Goal: Task Accomplishment & Management: Complete application form

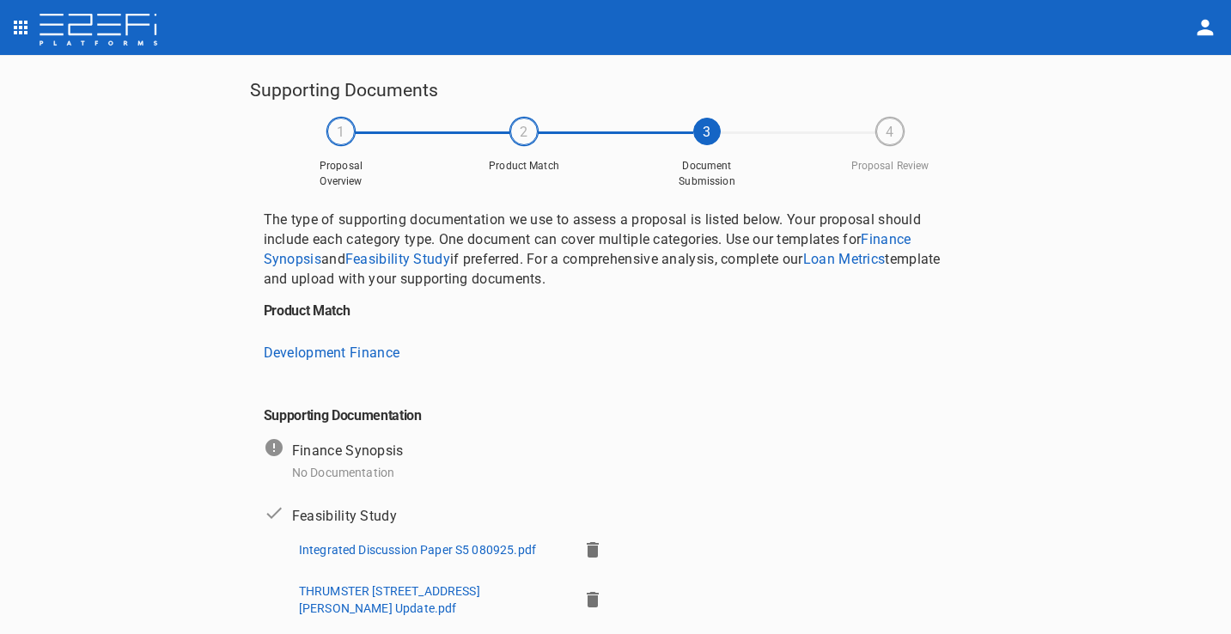
scroll to position [9, 0]
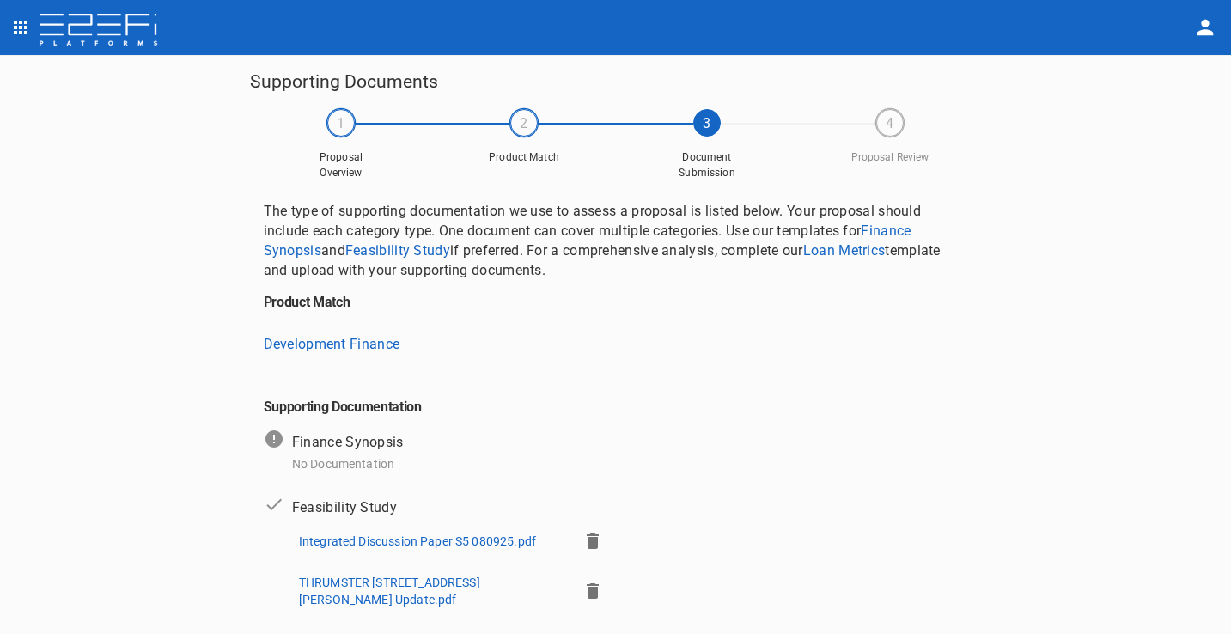
click at [152, 34] on img at bounding box center [98, 31] width 121 height 34
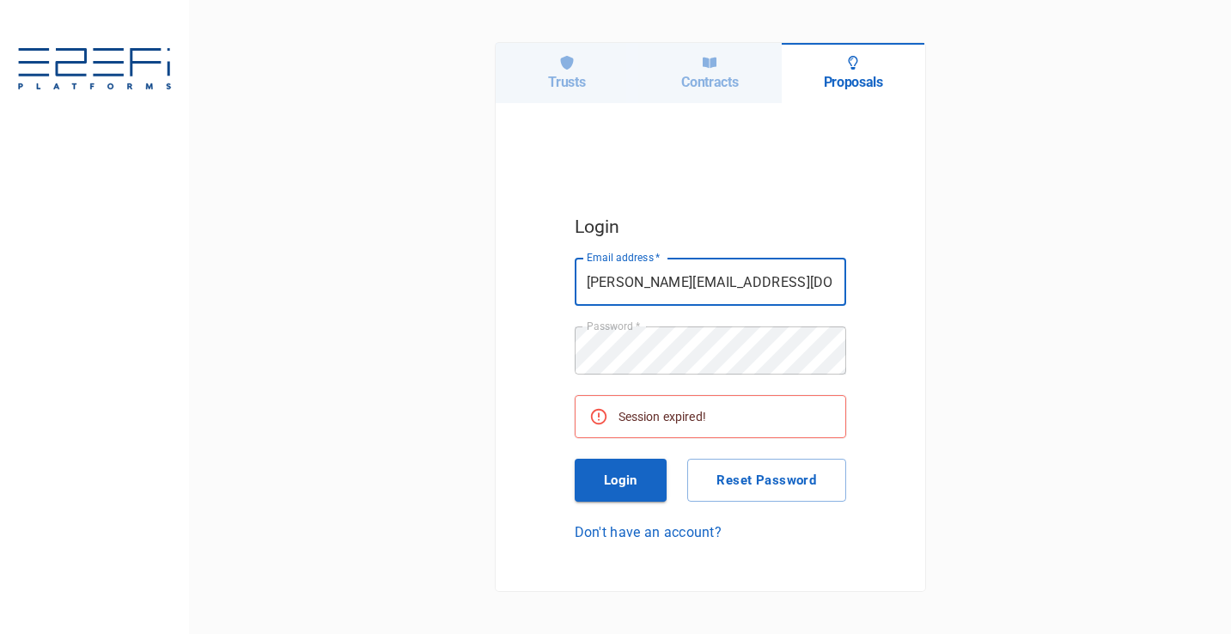
type input "[PERSON_NAME][EMAIL_ADDRESS][DOMAIN_NAME]"
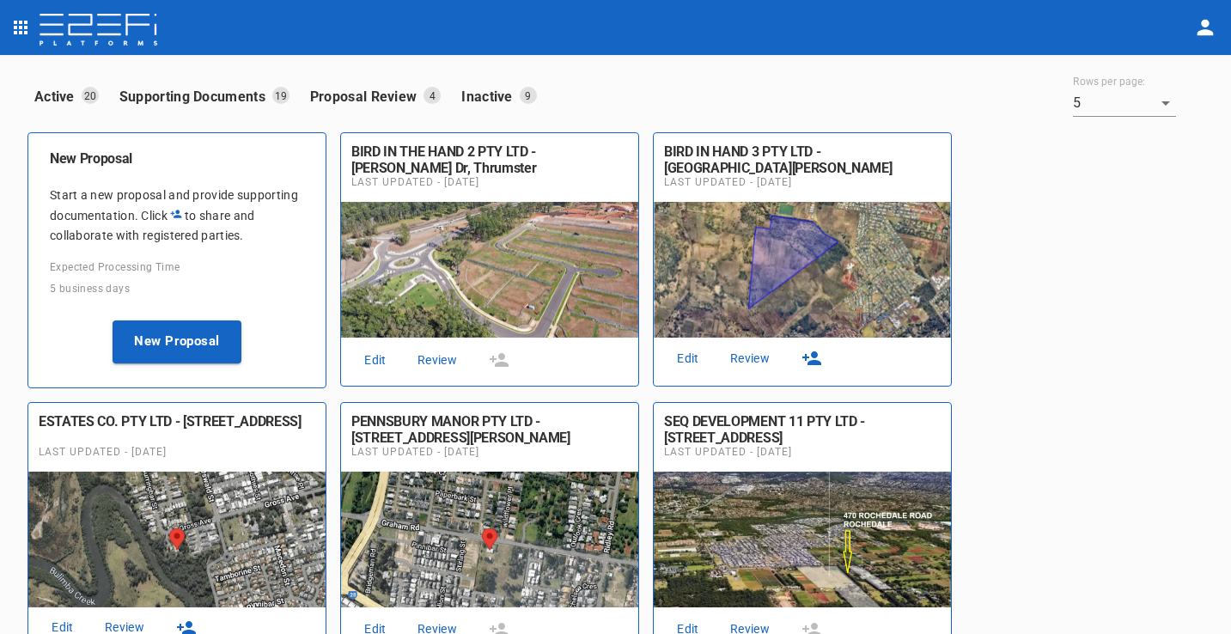
click at [375, 357] on link "Edit" at bounding box center [375, 360] width 55 height 23
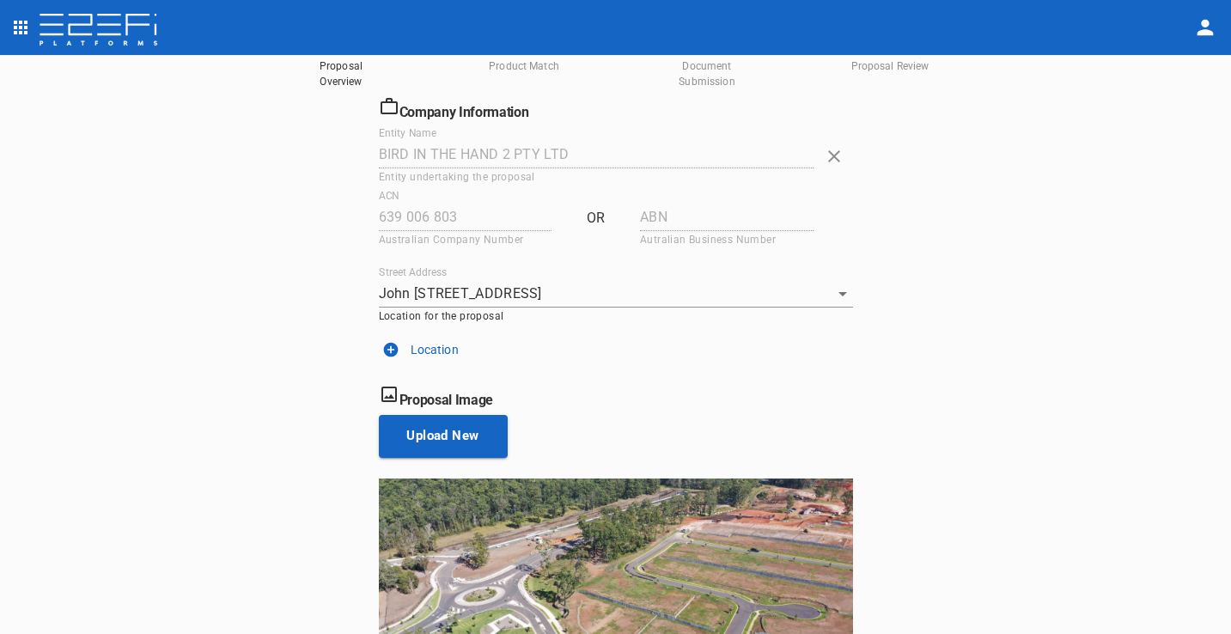
scroll to position [258, 0]
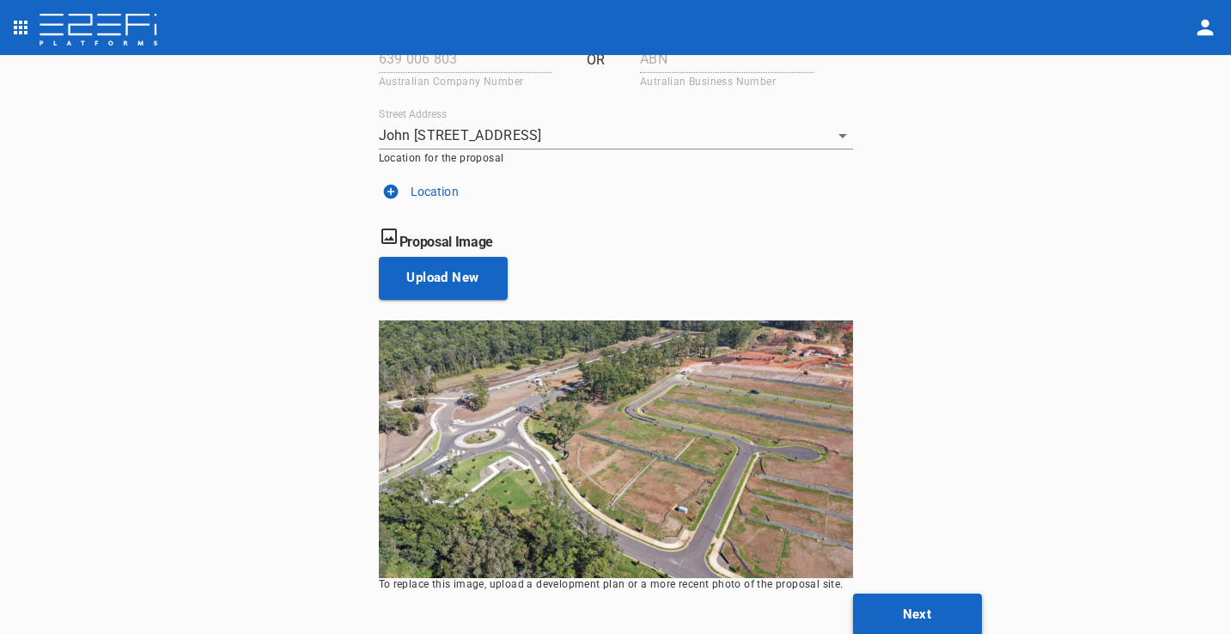
click at [917, 601] on button "Next" at bounding box center [917, 615] width 129 height 43
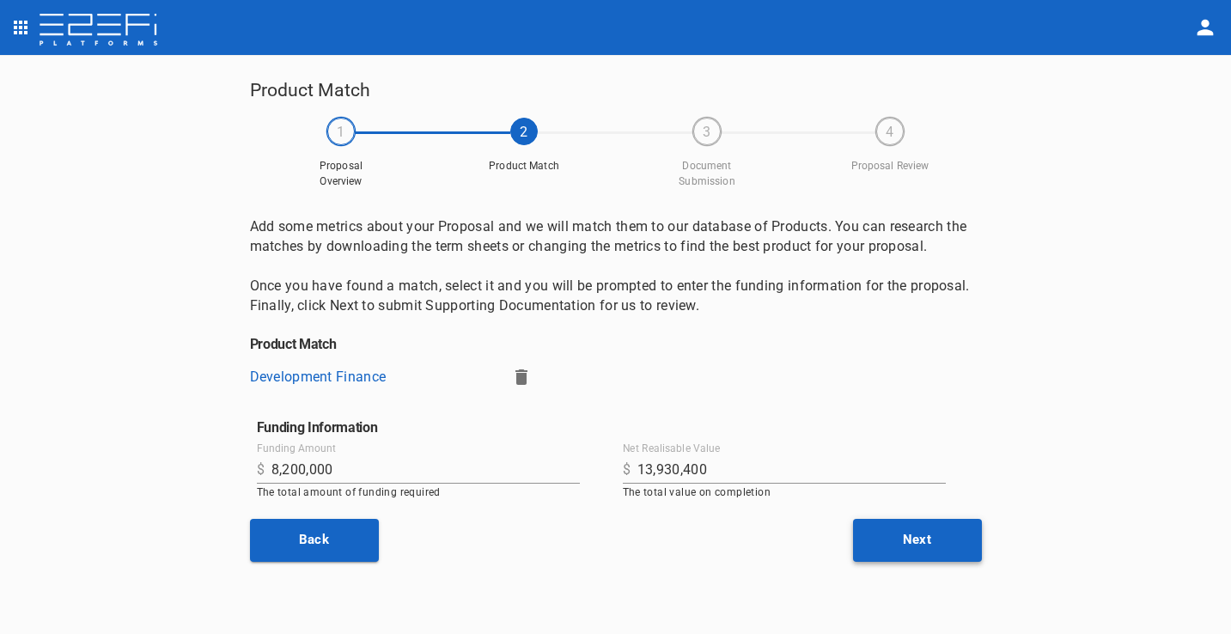
click at [962, 544] on button "Next" at bounding box center [917, 540] width 129 height 43
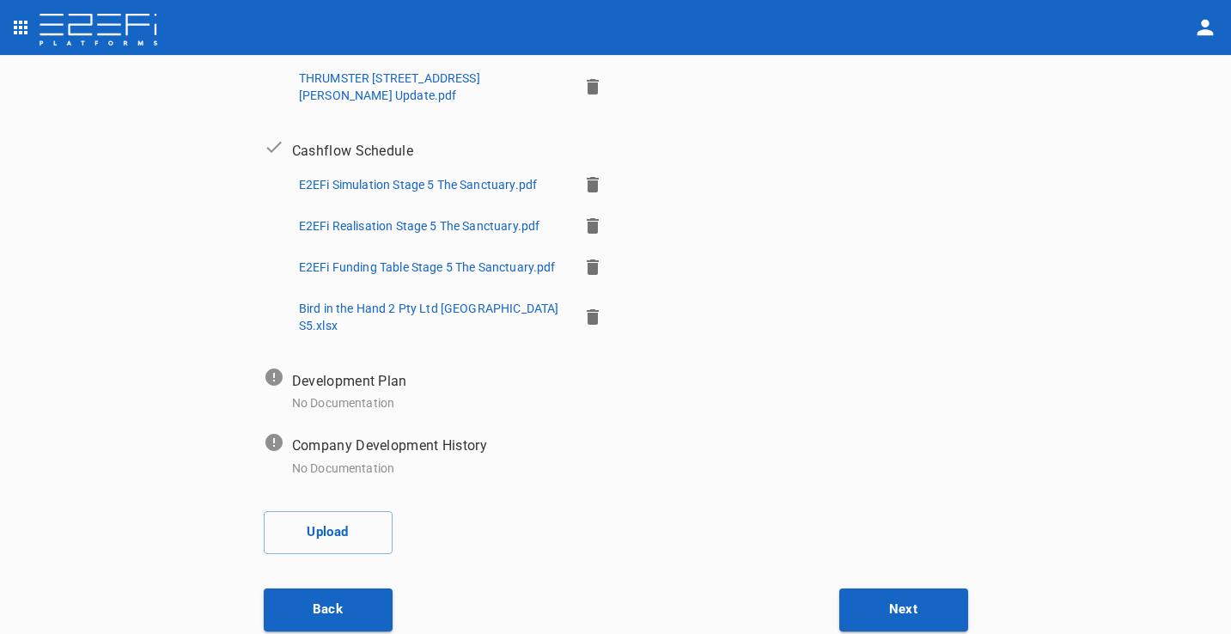
scroll to position [513, 0]
click at [328, 511] on button "Upload" at bounding box center [328, 532] width 129 height 43
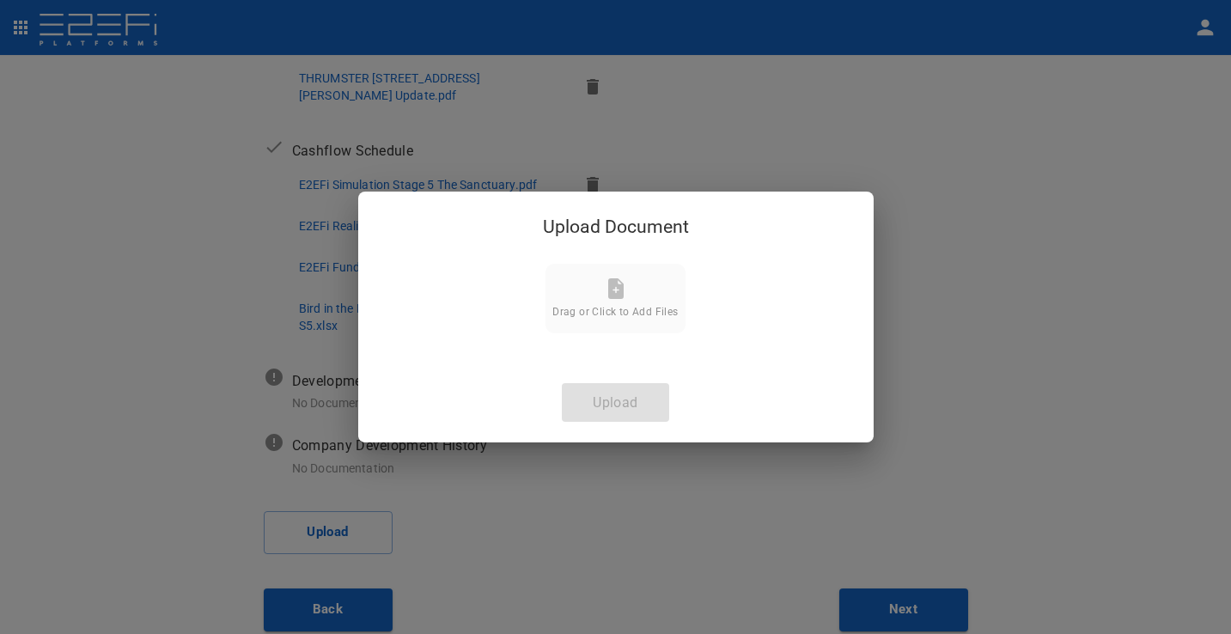
click at [605, 404] on div "Upload Document Drag or Click to Add Files Upload" at bounding box center [615, 317] width 515 height 251
click at [619, 311] on span "Drag or Click to Add Files" at bounding box center [614, 312] width 125 height 12
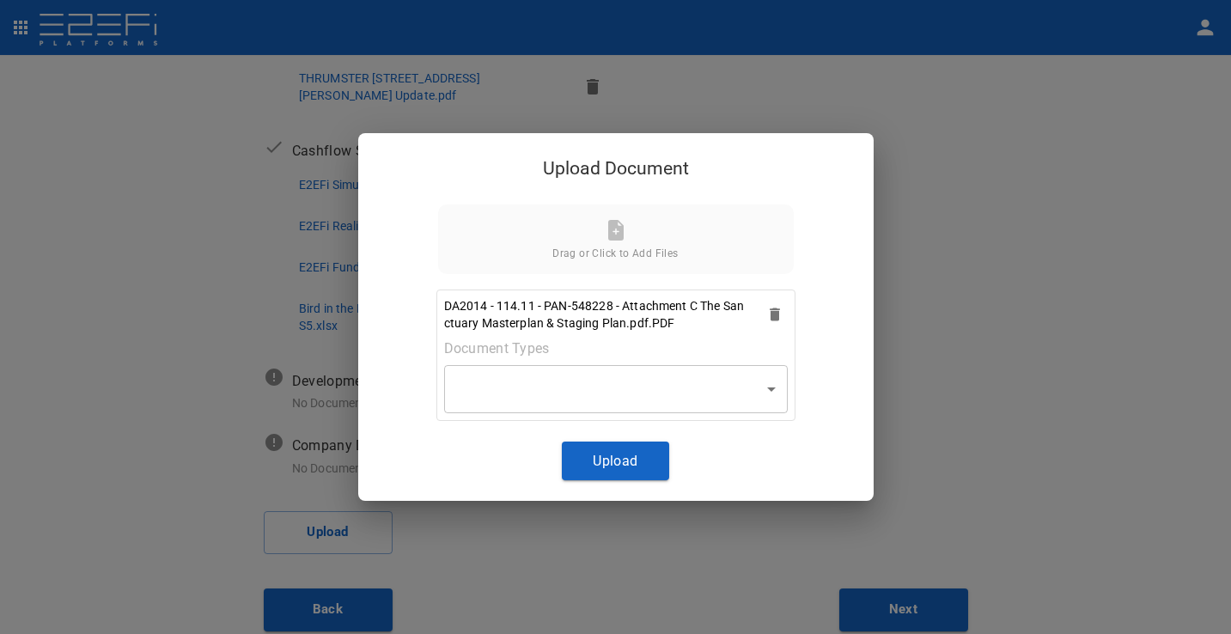
click at [741, 400] on body "Supporting Documents 1 Proposal Overview 2 Product Match 3 Document Submission …" at bounding box center [615, 317] width 1231 height 634
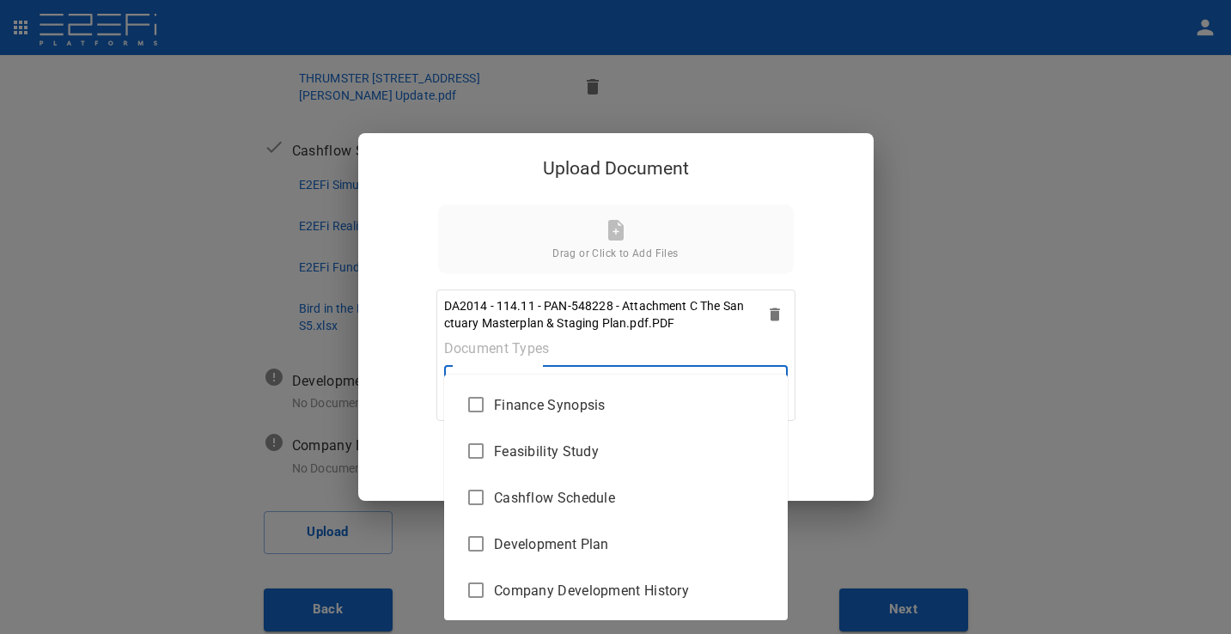
click at [649, 530] on li "Development Plan" at bounding box center [616, 544] width 344 height 46
type input "Development Plan"
checkbox input "true"
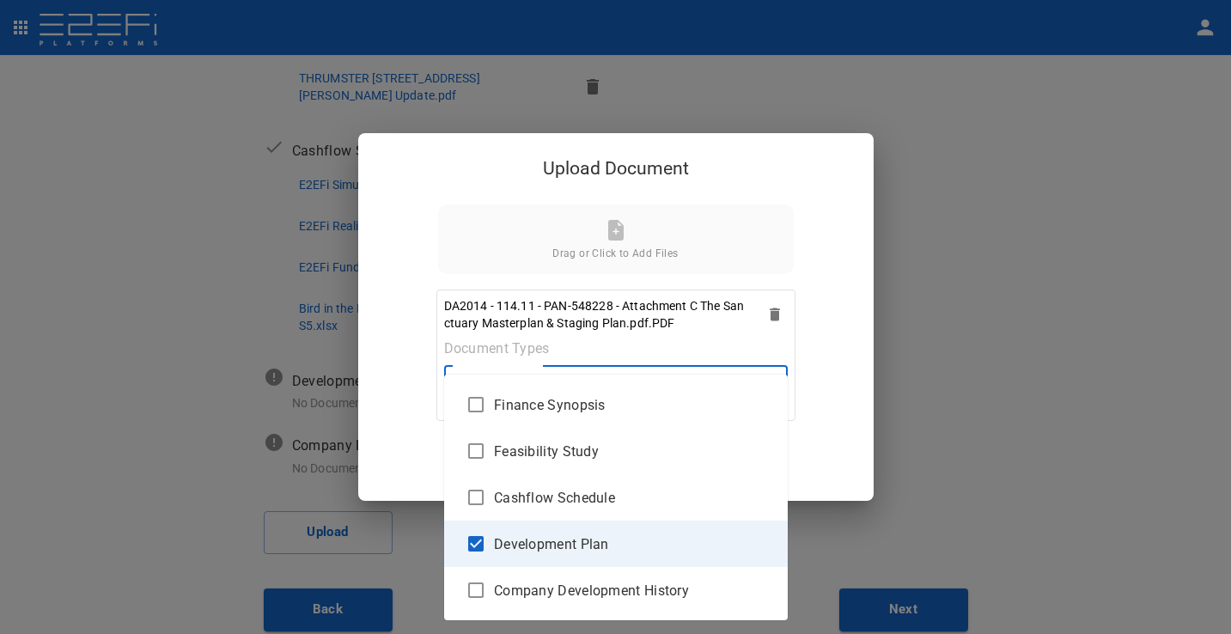
click at [850, 448] on div at bounding box center [615, 317] width 1231 height 634
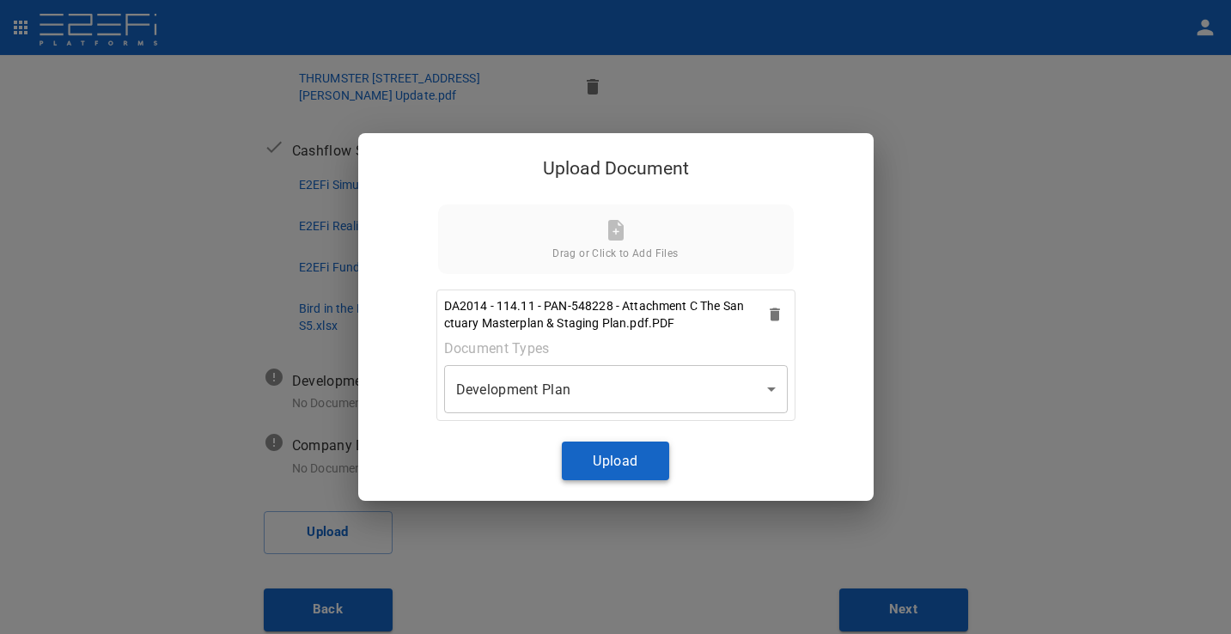
click at [647, 464] on button "Upload" at bounding box center [615, 461] width 107 height 39
